Goal: Entertainment & Leisure: Consume media (video, audio)

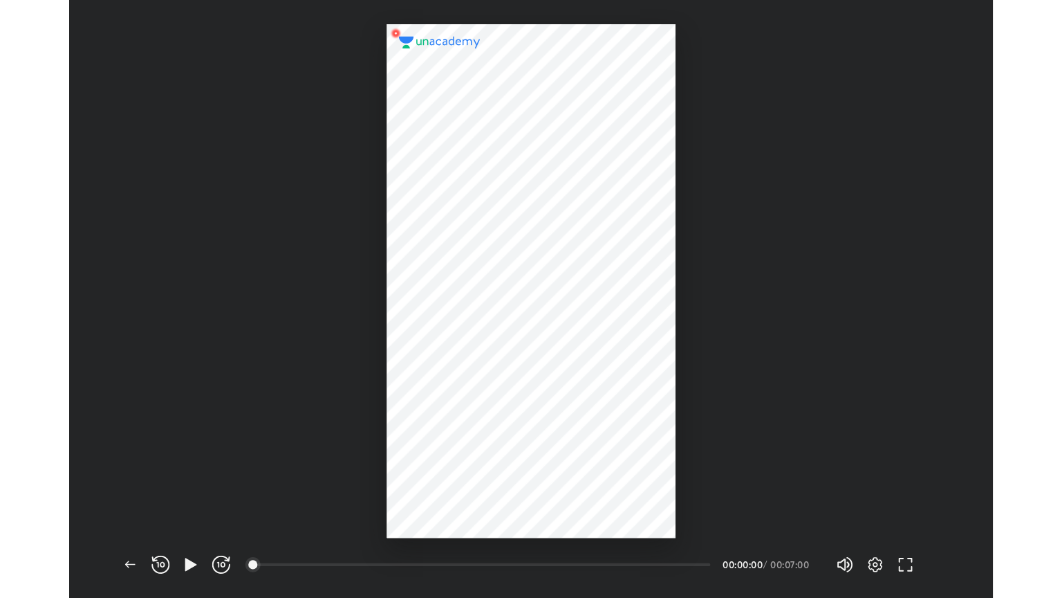
scroll to position [546, 844]
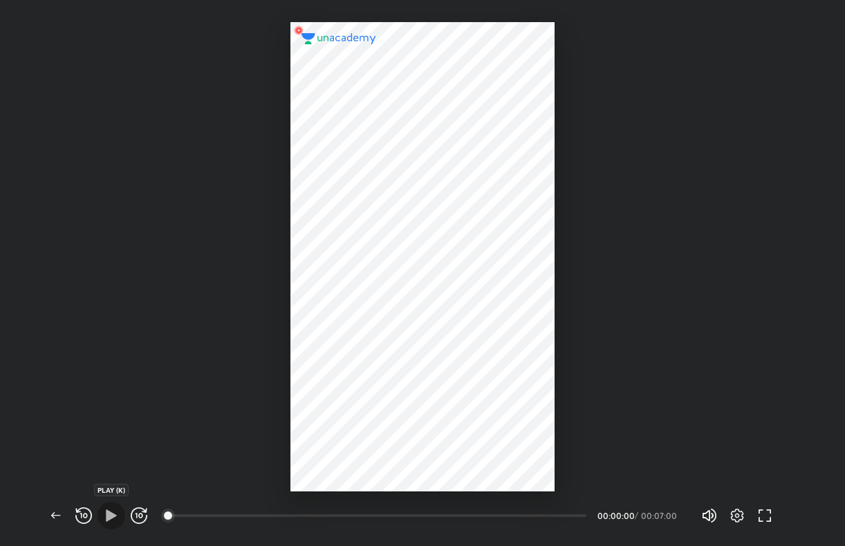
click at [103, 519] on icon "button" at bounding box center [111, 516] width 17 height 17
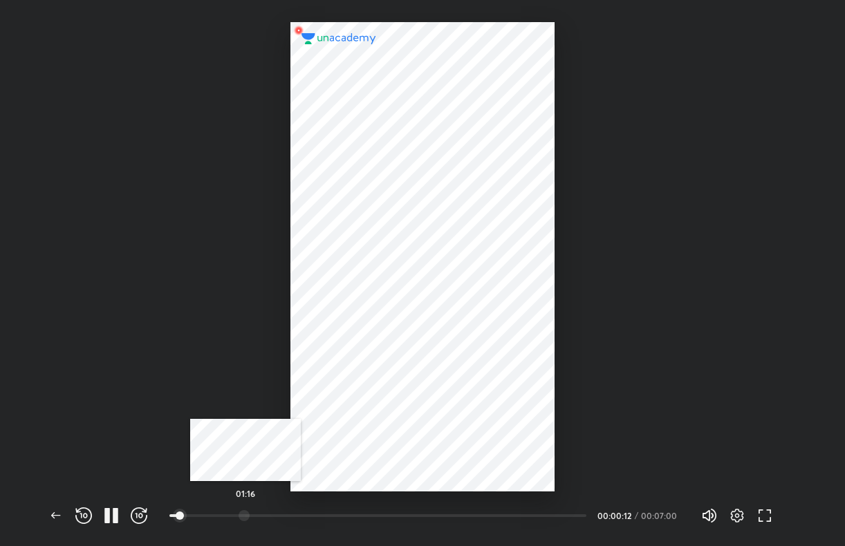
click at [246, 518] on div at bounding box center [244, 515] width 11 height 11
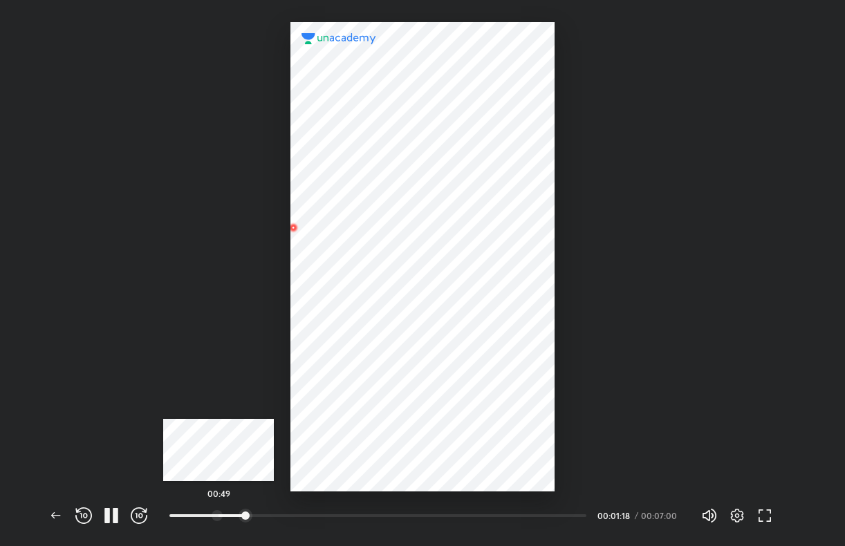
click at [219, 516] on div at bounding box center [217, 515] width 11 height 11
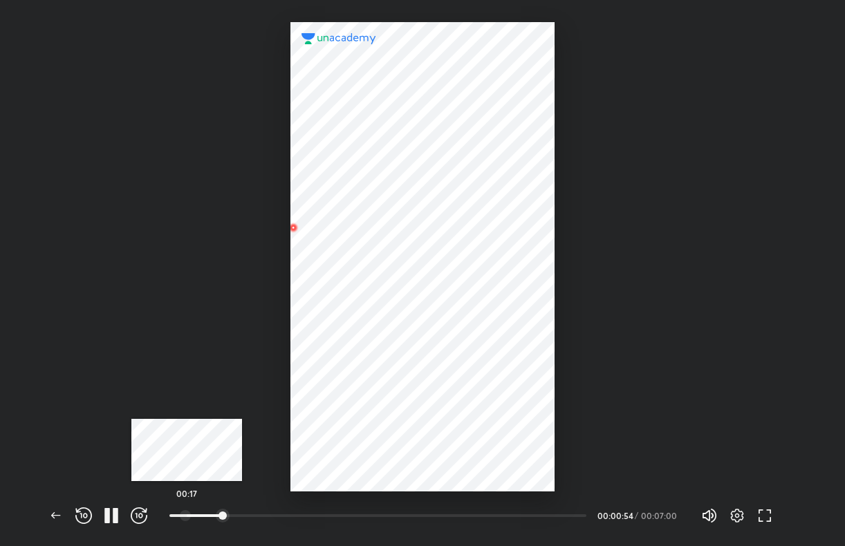
click at [187, 516] on div at bounding box center [185, 515] width 11 height 11
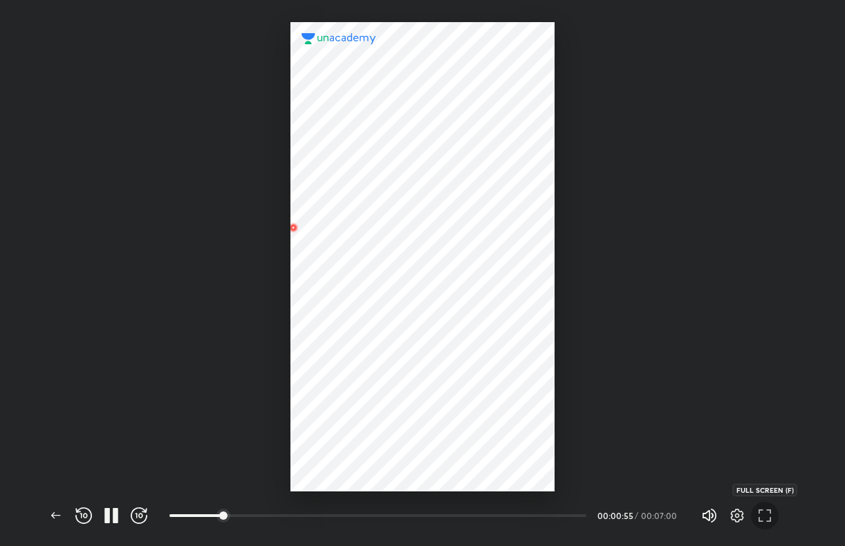
click at [767, 510] on icon "button" at bounding box center [765, 516] width 17 height 17
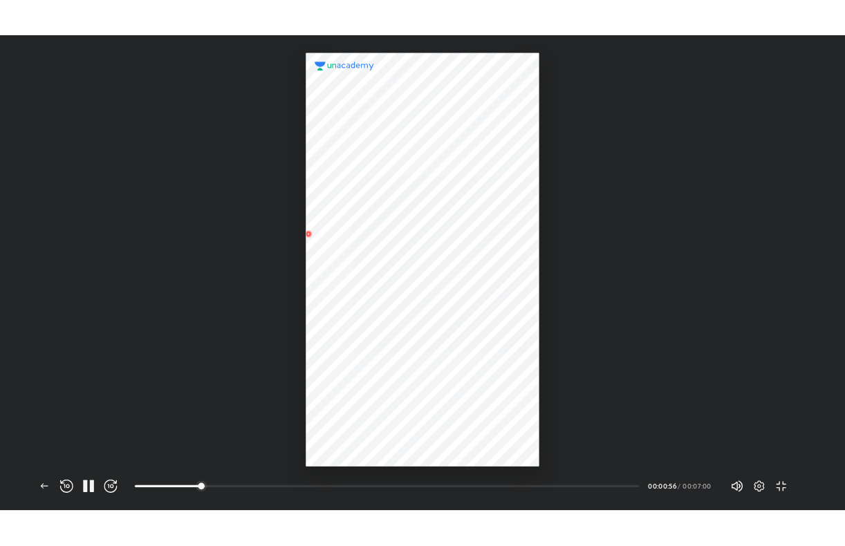
scroll to position [598, 1062]
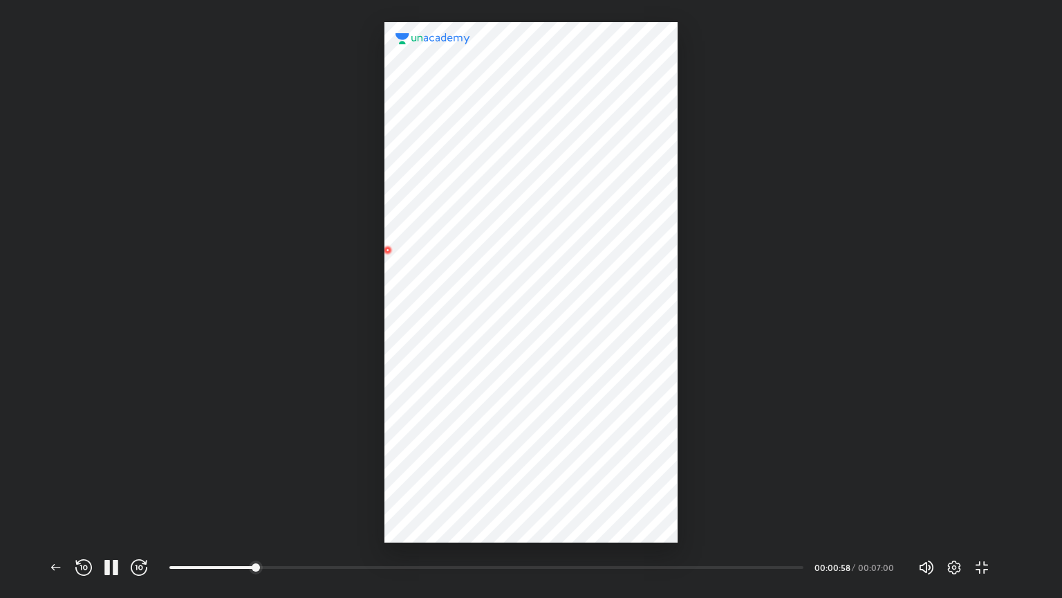
click at [767, 526] on div at bounding box center [531, 271] width 1062 height 542
drag, startPoint x: 676, startPoint y: 228, endPoint x: 784, endPoint y: 364, distance: 173.3
click at [784, 364] on div at bounding box center [531, 271] width 1062 height 542
drag, startPoint x: 950, startPoint y: 562, endPoint x: 1062, endPoint y: 552, distance: 111.8
click at [844, 546] on div "Back REWIND (J) PAUSE (K) FORWARD (L) 00:17 00:02:56 / 00:07:00 Volume (M) 100%…" at bounding box center [531, 569] width 1062 height 55
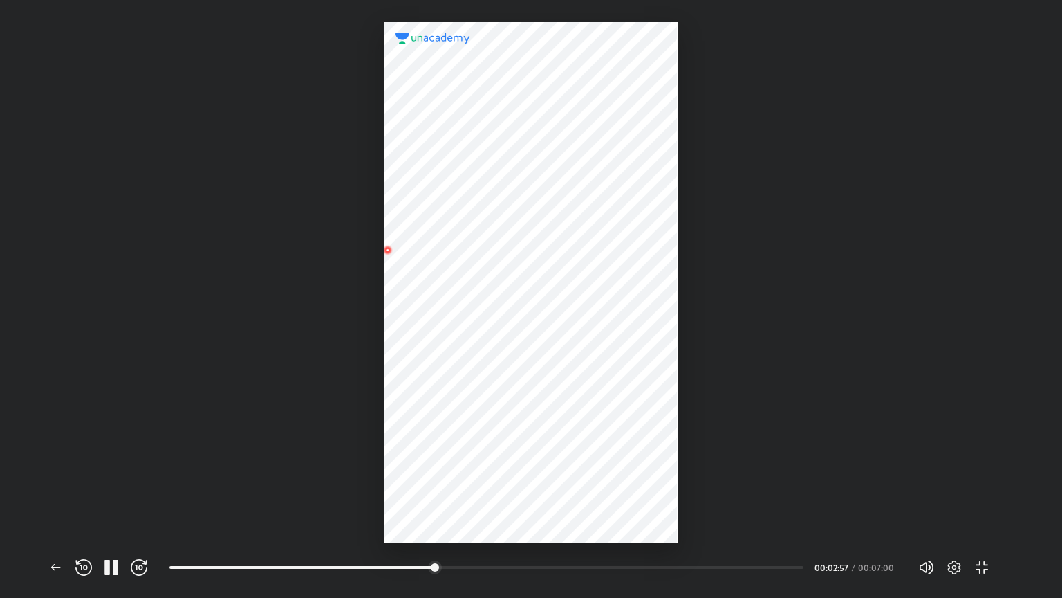
click at [844, 546] on div "Back REWIND (J) PAUSE (K) FORWARD (L) 00:17 00:02:57 / 00:07:00 Volume (M) 100%…" at bounding box center [531, 569] width 1062 height 55
click at [844, 546] on icon "button" at bounding box center [985, 570] width 5 height 5
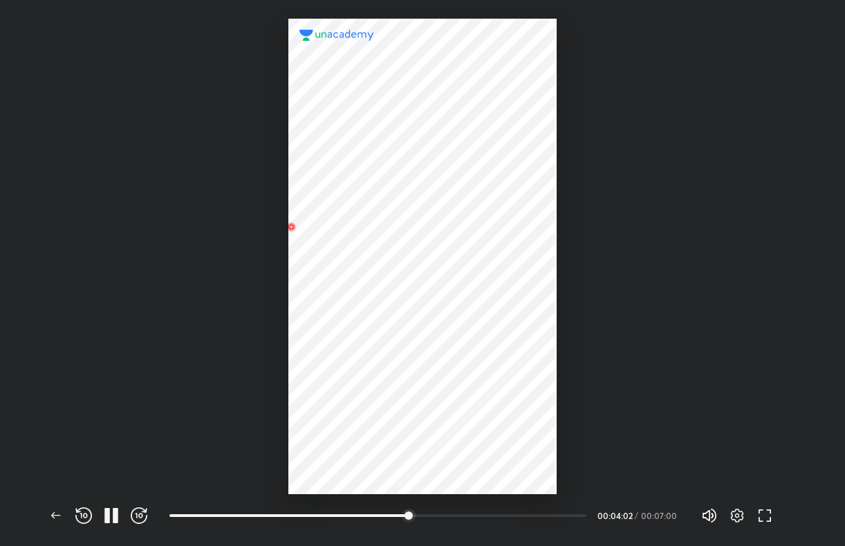
scroll to position [546, 844]
